Goal: Information Seeking & Learning: Learn about a topic

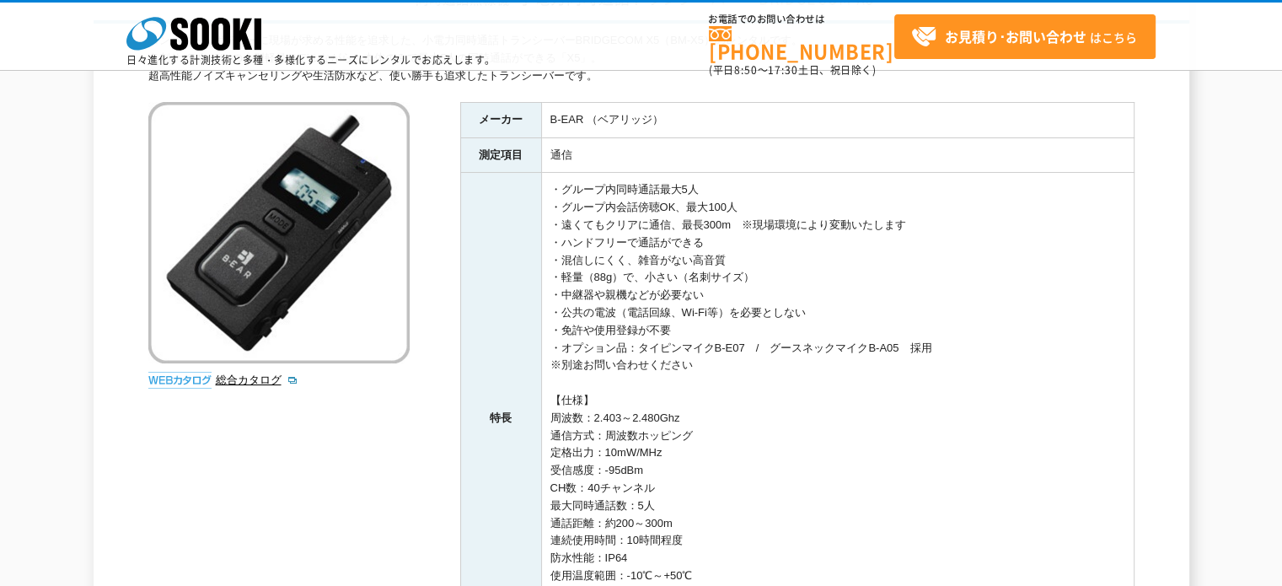
scroll to position [84, 0]
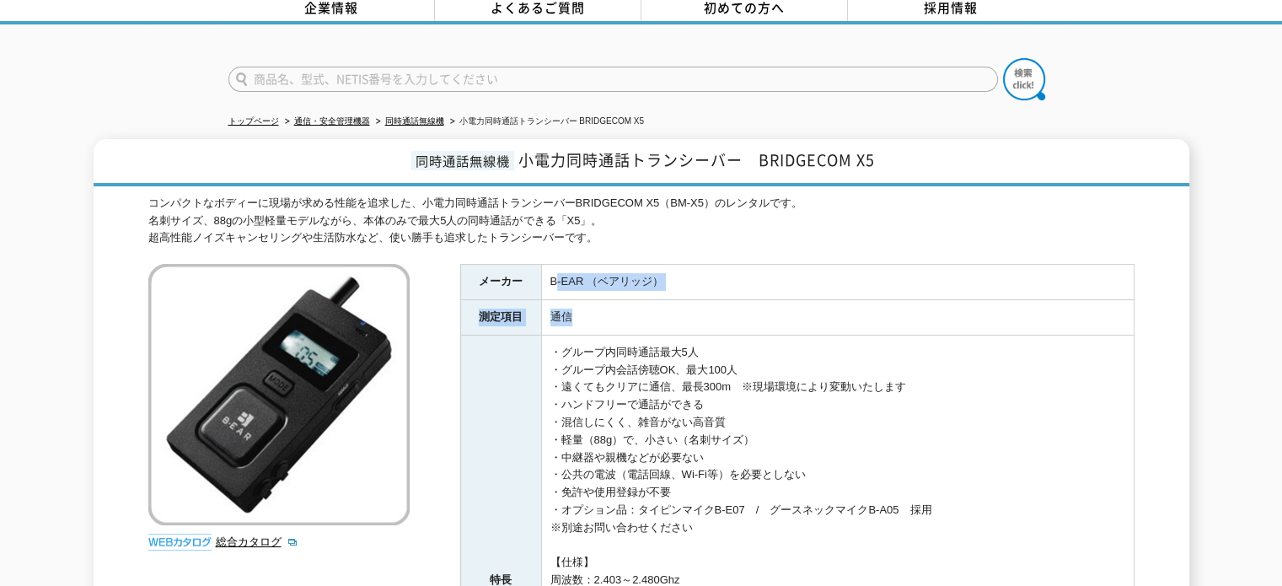
drag, startPoint x: 599, startPoint y: 276, endPoint x: 640, endPoint y: 291, distance: 43.2
click at [640, 291] on tbody "メーカー B-EAR （ベアリッジ） 測定項目 通信 特長 ・グループ内同時通話最大5人 ・グループ内会話傍聴OK、最大100人 ・遠くてもクリアに通信、最長…" at bounding box center [796, 545] width 673 height 561
click at [640, 300] on td "通信" at bounding box center [837, 317] width 592 height 35
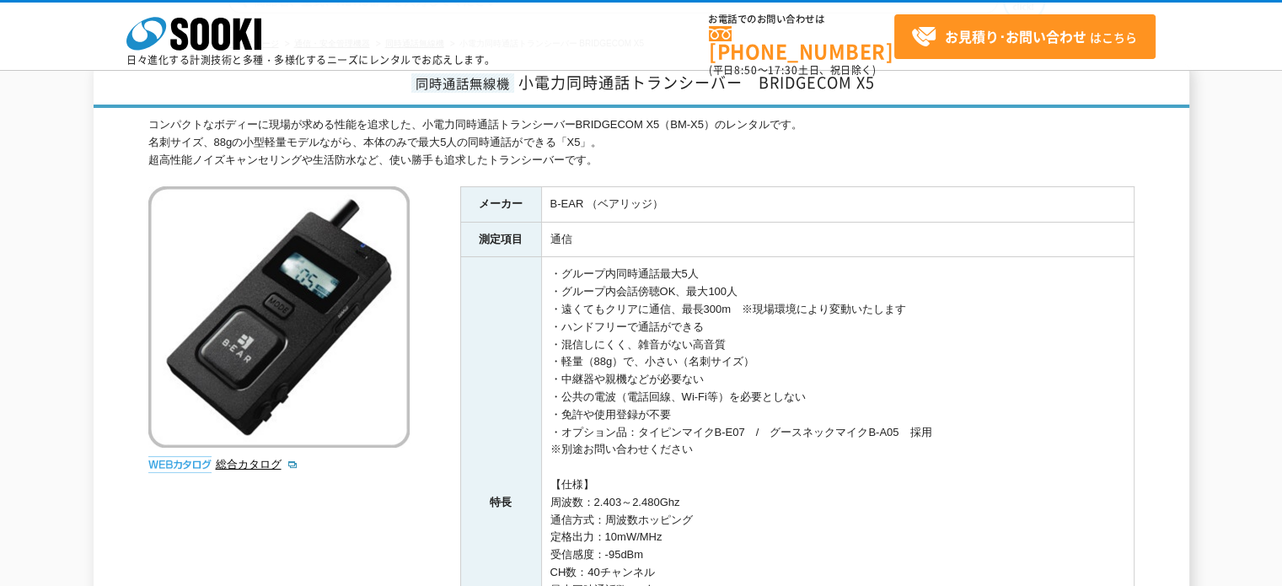
scroll to position [169, 0]
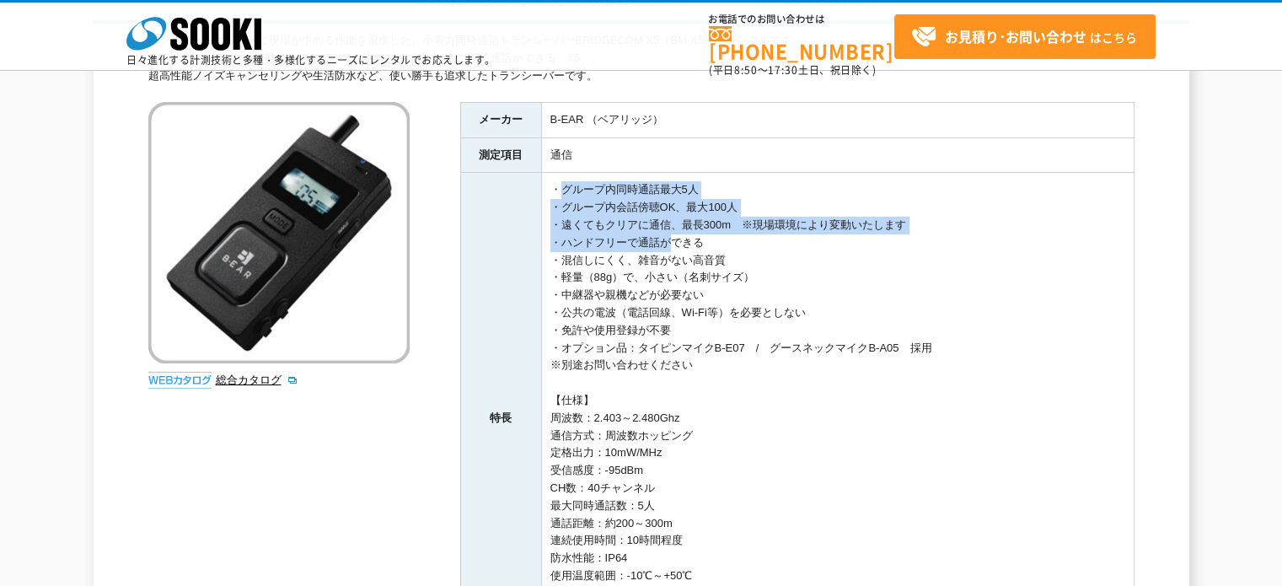
drag, startPoint x: 565, startPoint y: 182, endPoint x: 656, endPoint y: 238, distance: 106.4
click at [656, 238] on td "・グループ内同時通話最大5人 ・グループ内会話傍聴OK、最大100人 ・遠くてもクリアに通信、最長300m　※現場環境により変動いたします ・ハンドフリーで通…" at bounding box center [837, 418] width 592 height 491
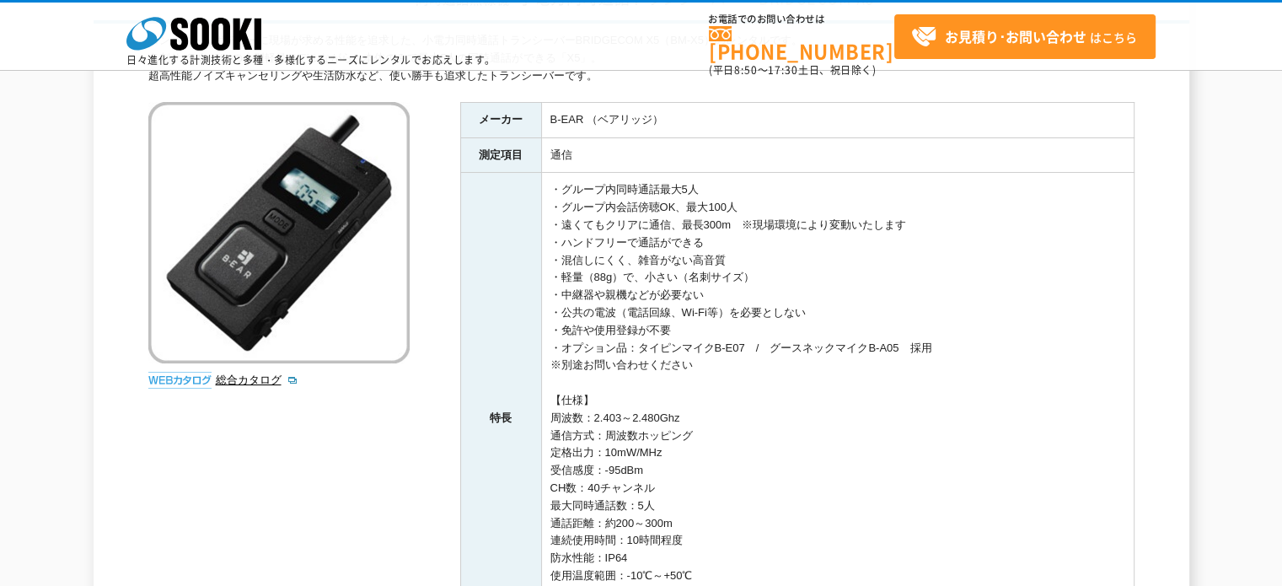
drag, startPoint x: 559, startPoint y: 185, endPoint x: 880, endPoint y: 245, distance: 326.7
click at [880, 245] on td "・グループ内同時通話最大5人 ・グループ内会話傍聴OK、最大100人 ・遠くてもクリアに通信、最長300m　※現場環境により変動いたします ・ハンドフリーで通…" at bounding box center [837, 418] width 592 height 491
drag, startPoint x: 539, startPoint y: 168, endPoint x: 900, endPoint y: 255, distance: 371.1
click at [900, 255] on tbody "メーカー B-EAR （ベアリッジ） 測定項目 通信 特長 ・グループ内同時通話最大5人 ・グループ内会話傍聴OK、最大100人 ・遠くてもクリアに通信、最長…" at bounding box center [796, 382] width 673 height 561
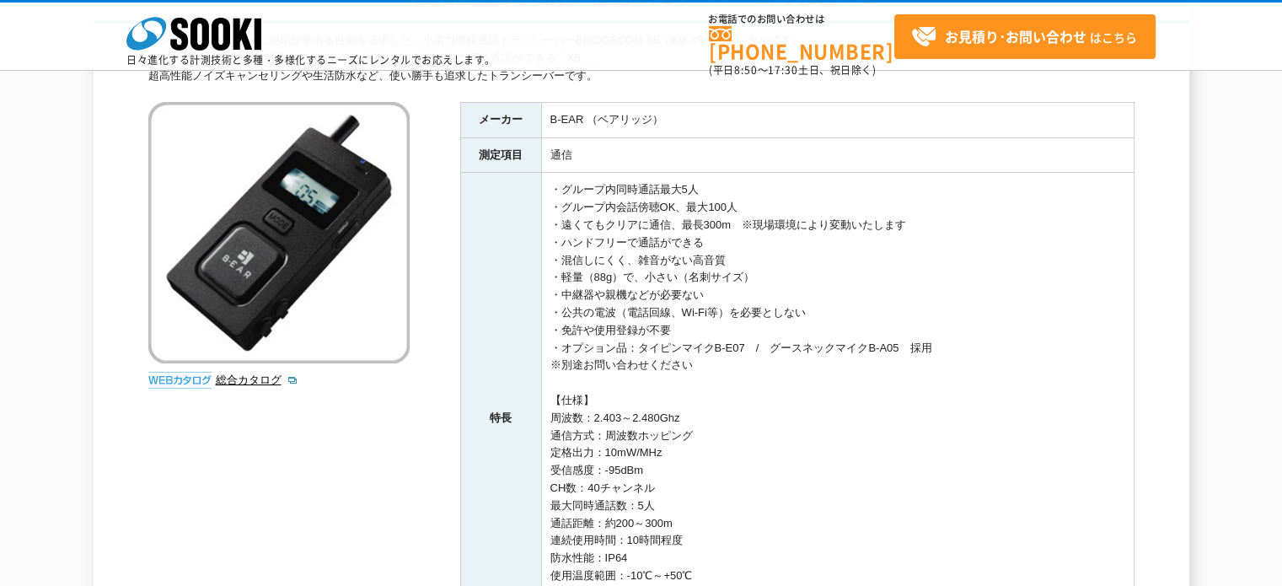
click at [900, 255] on td "・グループ内同時通話最大5人 ・グループ内会話傍聴OK、最大100人 ・遠くてもクリアに通信、最長300m　※現場環境により変動いたします ・ハンドフリーで通…" at bounding box center [837, 418] width 592 height 491
drag, startPoint x: 559, startPoint y: 238, endPoint x: 824, endPoint y: 268, distance: 266.3
click at [824, 268] on td "・グループ内同時通話最大5人 ・グループ内会話傍聴OK、最大100人 ・遠くてもクリアに通信、最長300m　※現場環境により変動いたします ・ハンドフリーで通…" at bounding box center [837, 418] width 592 height 491
drag, startPoint x: 553, startPoint y: 255, endPoint x: 852, endPoint y: 358, distance: 316.3
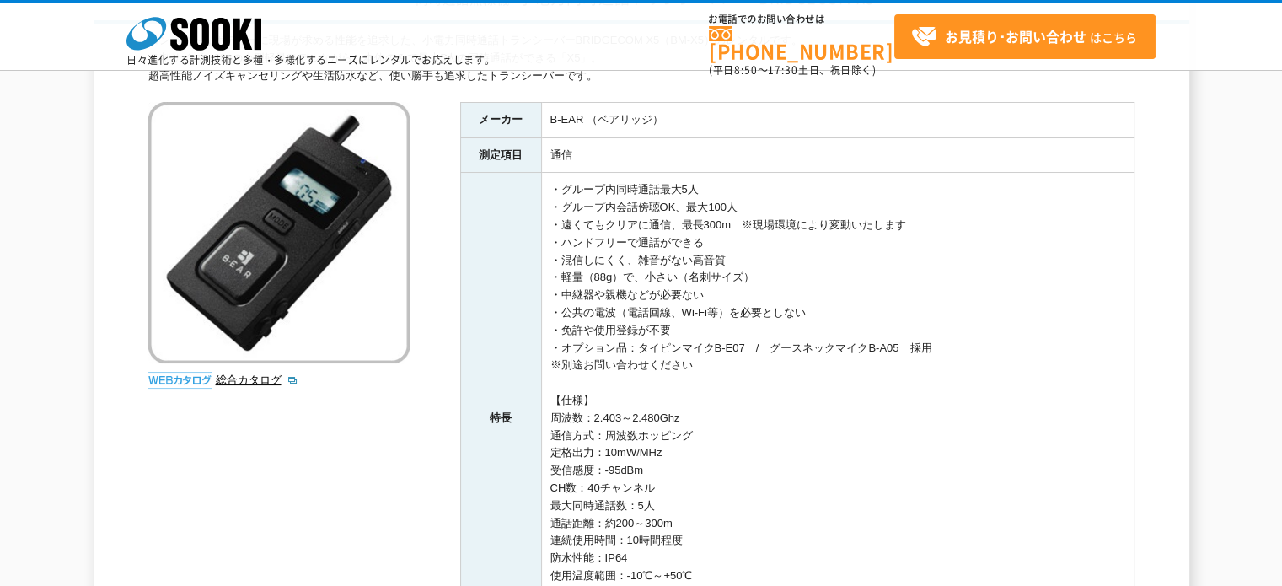
click at [852, 358] on td "・グループ内同時通話最大5人 ・グループ内会話傍聴OK、最大100人 ・遠くてもクリアに通信、最長300m　※現場環境により変動いたします ・ハンドフリーで通…" at bounding box center [837, 418] width 592 height 491
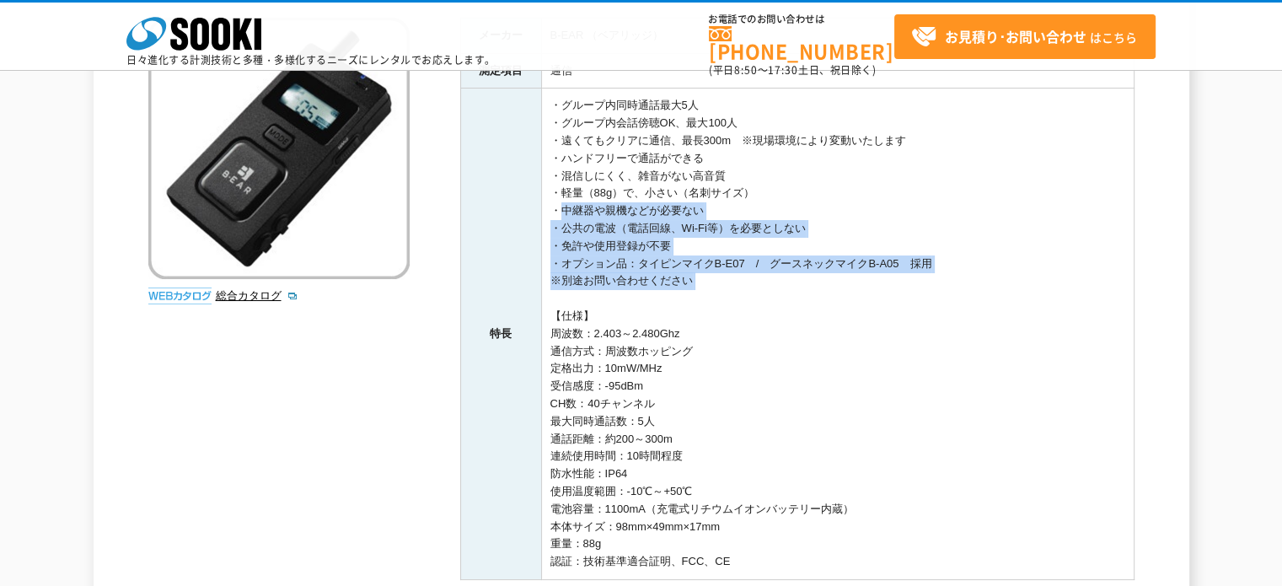
drag, startPoint x: 554, startPoint y: 210, endPoint x: 847, endPoint y: 291, distance: 304.2
click at [847, 291] on td "・グループ内同時通話最大5人 ・グループ内会話傍聴OK、最大100人 ・遠くてもクリアに通信、最長300m　※現場環境により変動いたします ・ハンドフリーで通…" at bounding box center [837, 333] width 592 height 491
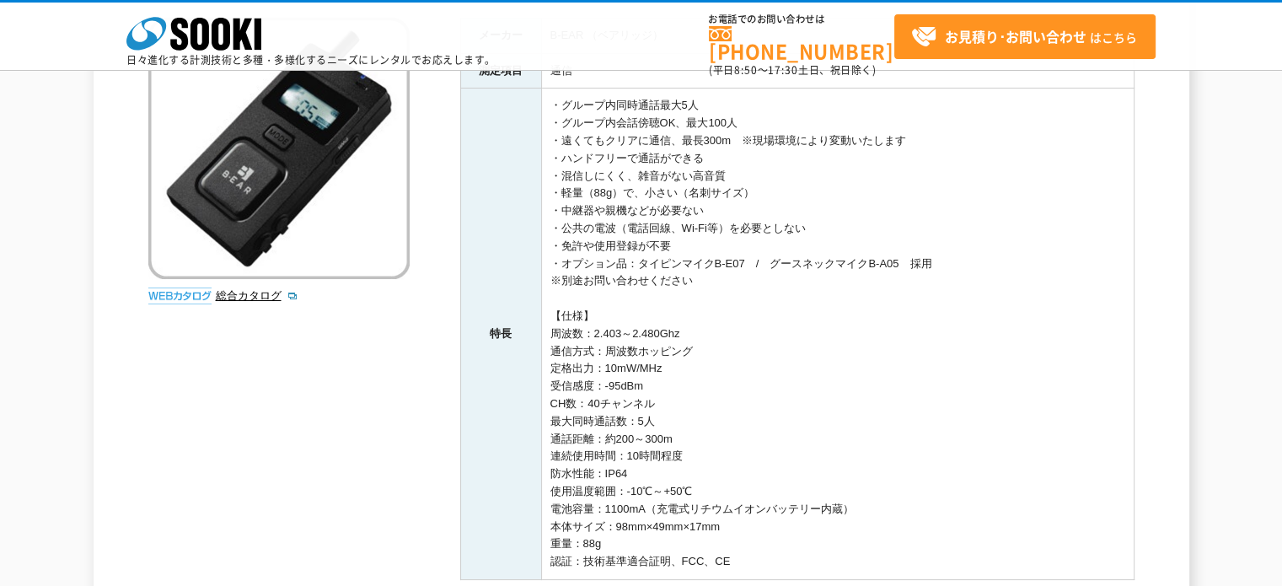
drag, startPoint x: 549, startPoint y: 207, endPoint x: 841, endPoint y: 249, distance: 294.4
click at [841, 249] on td "・グループ内同時通話最大5人 ・グループ内会話傍聴OK、最大100人 ・遠くてもクリアに通信、最長300m　※現場環境により変動いたします ・ハンドフリーで通…" at bounding box center [837, 333] width 592 height 491
drag, startPoint x: 547, startPoint y: 243, endPoint x: 880, endPoint y: 283, distance: 336.1
click at [880, 283] on td "・グループ内同時通話最大5人 ・グループ内会話傍聴OK、最大100人 ・遠くてもクリアに通信、最長300m　※現場環境により変動いたします ・ハンドフリーで通…" at bounding box center [837, 333] width 592 height 491
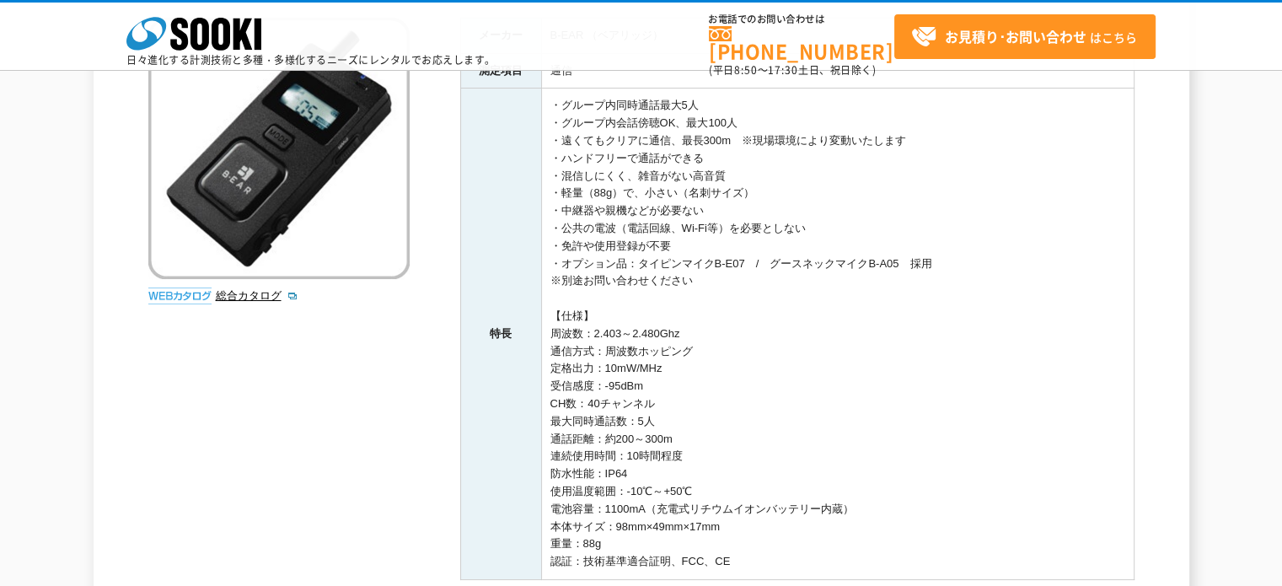
click at [880, 283] on td "・グループ内同時通話最大5人 ・グループ内会話傍聴OK、最大100人 ・遠くてもクリアに通信、最長300m　※現場環境により変動いたします ・ハンドフリーで通…" at bounding box center [837, 333] width 592 height 491
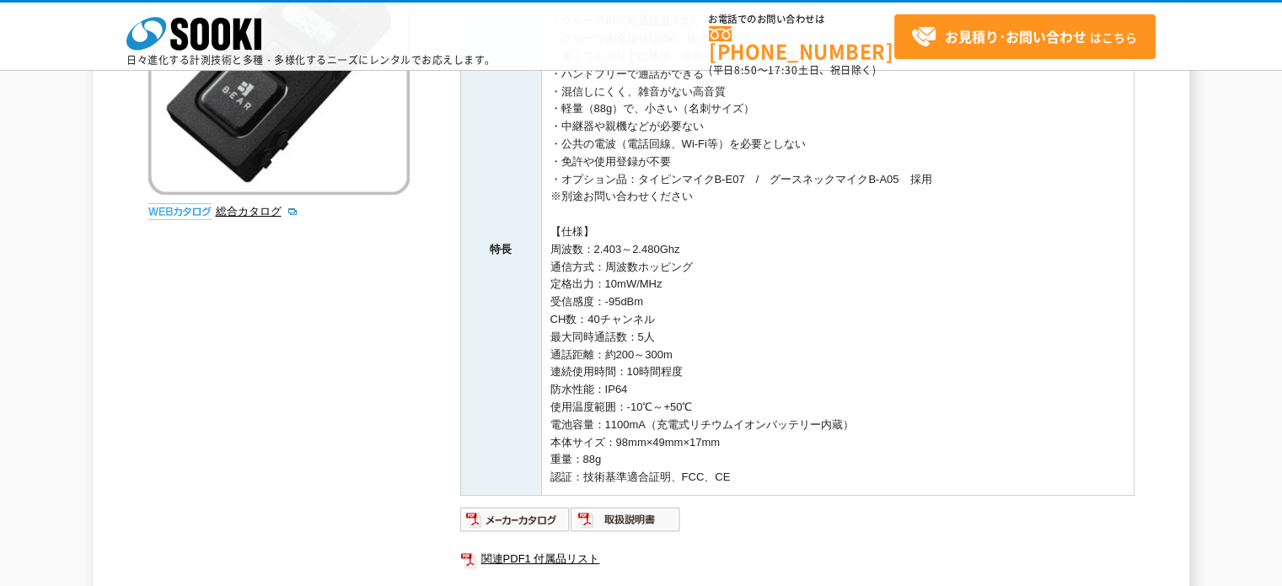
drag, startPoint x: 547, startPoint y: 229, endPoint x: 816, endPoint y: 462, distance: 355.4
click at [816, 462] on td "・グループ内同時通話最大5人 ・グループ内会話傍聴OK、最大100人 ・遠くてもクリアに通信、最長300m　※現場環境により変動いたします ・ハンドフリーで通…" at bounding box center [837, 249] width 592 height 491
drag, startPoint x: 801, startPoint y: 471, endPoint x: 668, endPoint y: 311, distance: 208.2
click at [669, 312] on td "・グループ内同時通話最大5人 ・グループ内会話傍聴OK、最大100人 ・遠くてもクリアに通信、最長300m　※現場環境により変動いたします ・ハンドフリーで通…" at bounding box center [837, 249] width 592 height 491
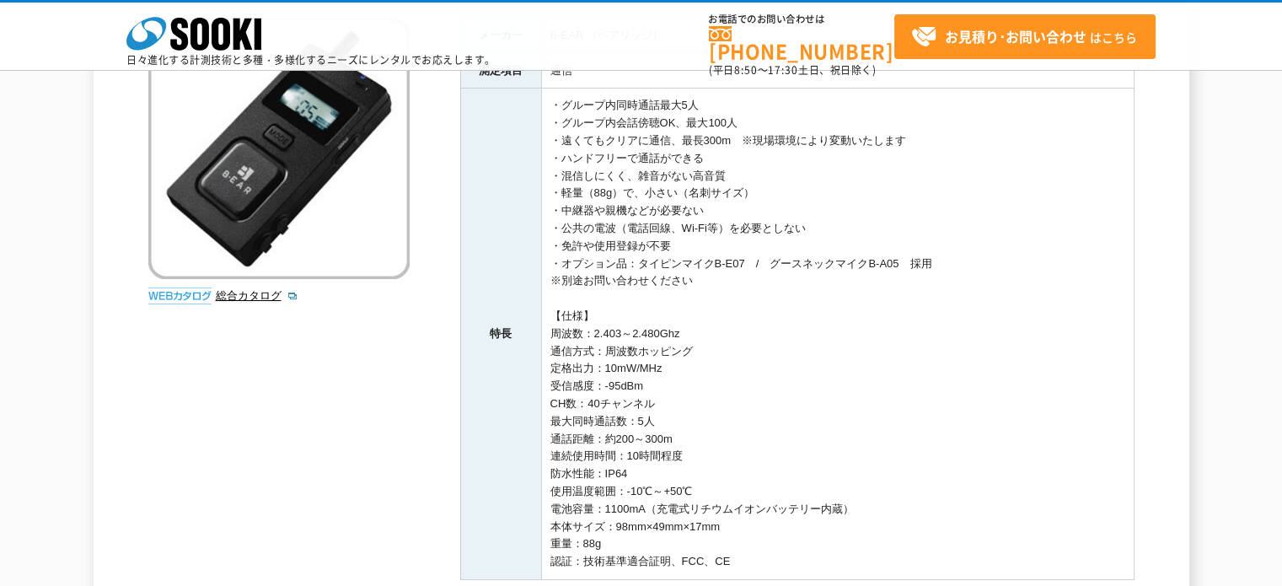
scroll to position [169, 0]
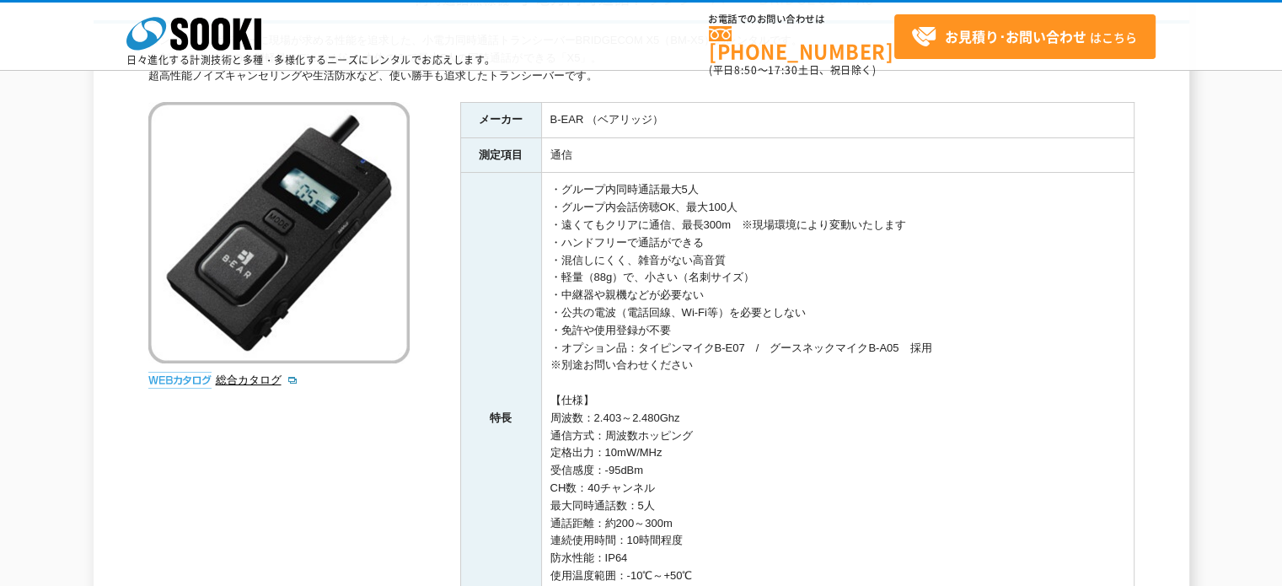
click at [668, 311] on td "・グループ内同時通話最大5人 ・グループ内会話傍聴OK、最大100人 ・遠くてもクリアに通信、最長300m　※現場環境により変動いたします ・ハンドフリーで通…" at bounding box center [837, 418] width 592 height 491
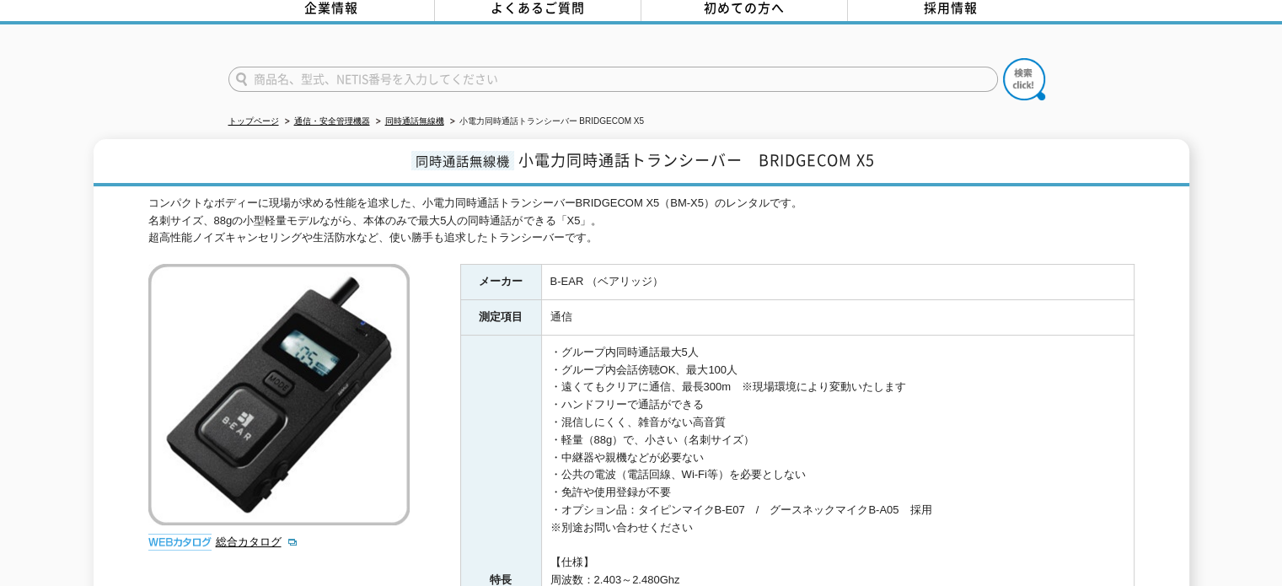
drag, startPoint x: 148, startPoint y: 190, endPoint x: 635, endPoint y: 223, distance: 488.1
click at [635, 223] on div "コンパクトなボディーに現場が求める性能を追求した、小電力同時通話トランシーバーBRIDGECOM X5（BM-X5）のレンタルです。 名刺サイズ、88gの小型…" at bounding box center [641, 221] width 986 height 52
drag, startPoint x: 677, startPoint y: 228, endPoint x: 129, endPoint y: 185, distance: 549.4
click at [129, 185] on div "同時通話無線機 小電力同時通話トランシーバー　BRIDGECOM X5 コンパクトなボディーに現場が求める性能を追求した、小電力同時通話トランシーバーBRID…" at bounding box center [641, 536] width 1095 height 795
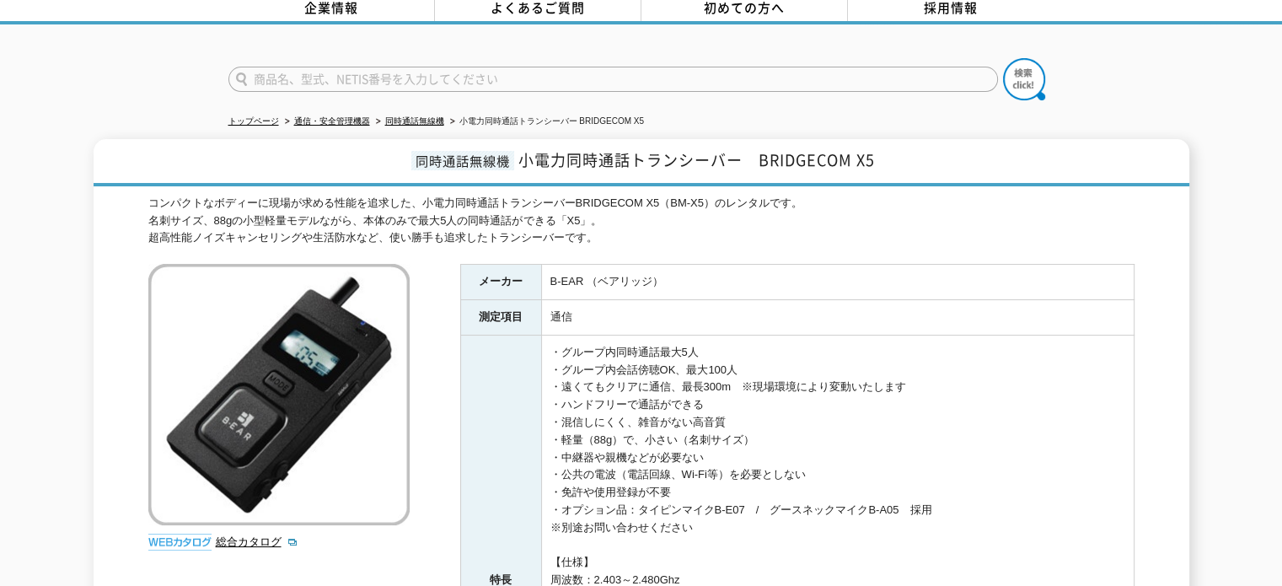
click at [129, 185] on div "同時通話無線機 小電力同時通話トランシーバー　BRIDGECOM X5 コンパクトなボディーに現場が求める性能を追求した、小電力同時通話トランシーバーBRID…" at bounding box center [641, 536] width 1095 height 795
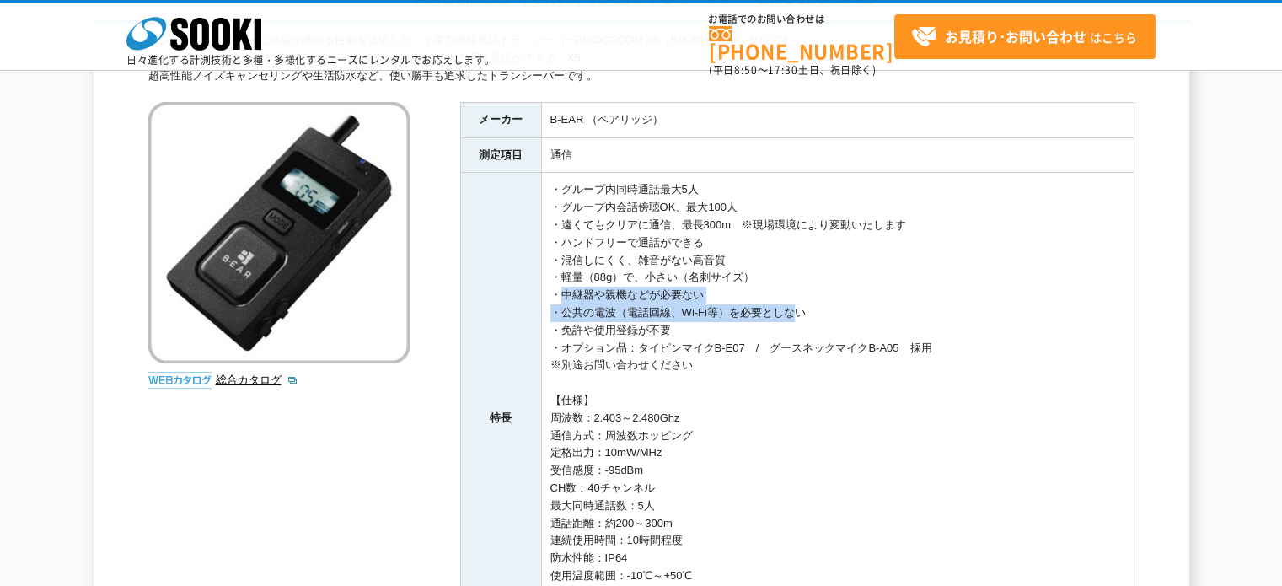
drag, startPoint x: 551, startPoint y: 288, endPoint x: 788, endPoint y: 305, distance: 237.4
click at [788, 305] on td "・グループ内同時通話最大5人 ・グループ内会話傍聴OK、最大100人 ・遠くてもクリアに通信、最長300m　※現場環境により変動いたします ・ハンドフリーで通…" at bounding box center [837, 418] width 592 height 491
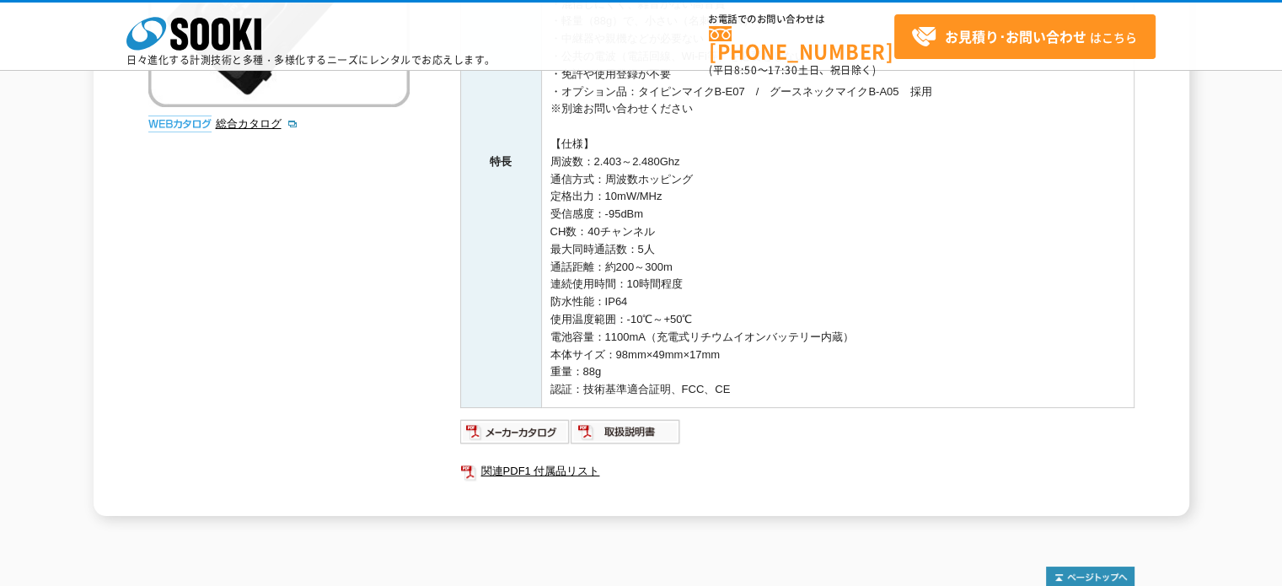
scroll to position [509, 0]
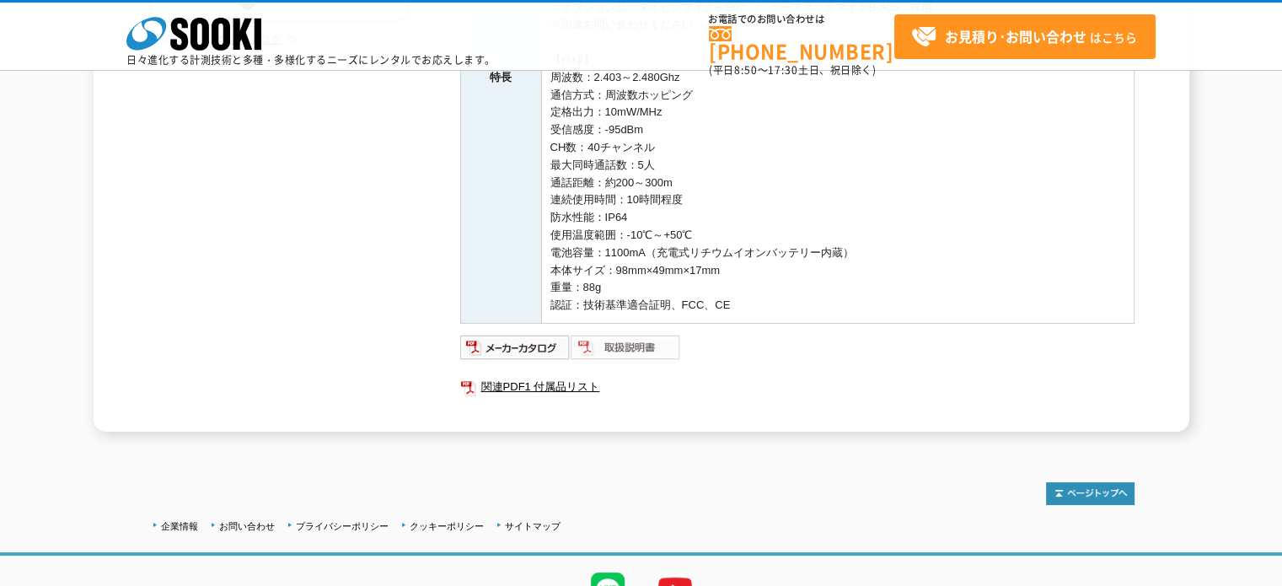
click at [620, 348] on img at bounding box center [625, 347] width 110 height 27
